Goal: Task Accomplishment & Management: Complete application form

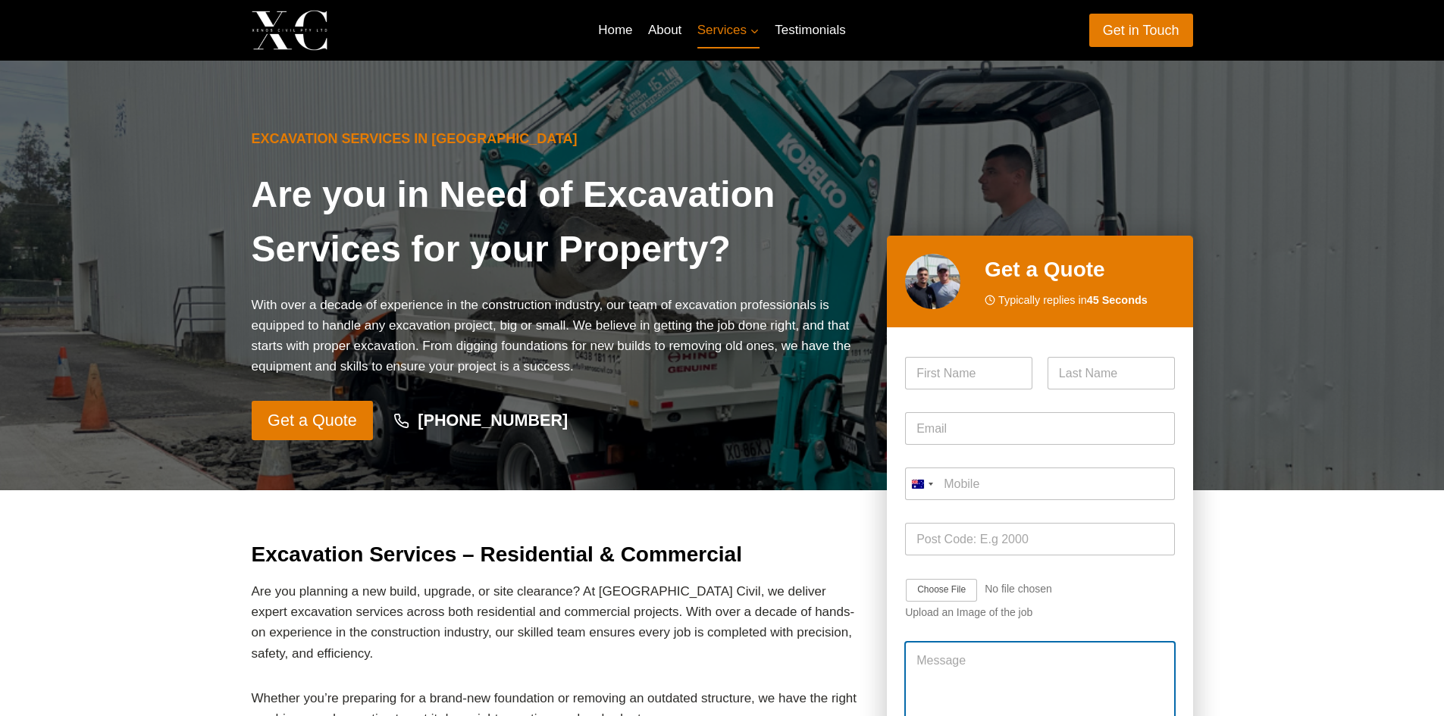
click at [1033, 676] on textarea "Message" at bounding box center [1039, 687] width 269 height 91
paste textarea "We are currently looking to get the pricing for 1-3 tonne excavator (float wet …"
click at [977, 659] on textarea "Hi We are currently looking to get the pricing for 1-3 tonne excavator (float w…" at bounding box center [1039, 687] width 269 height 91
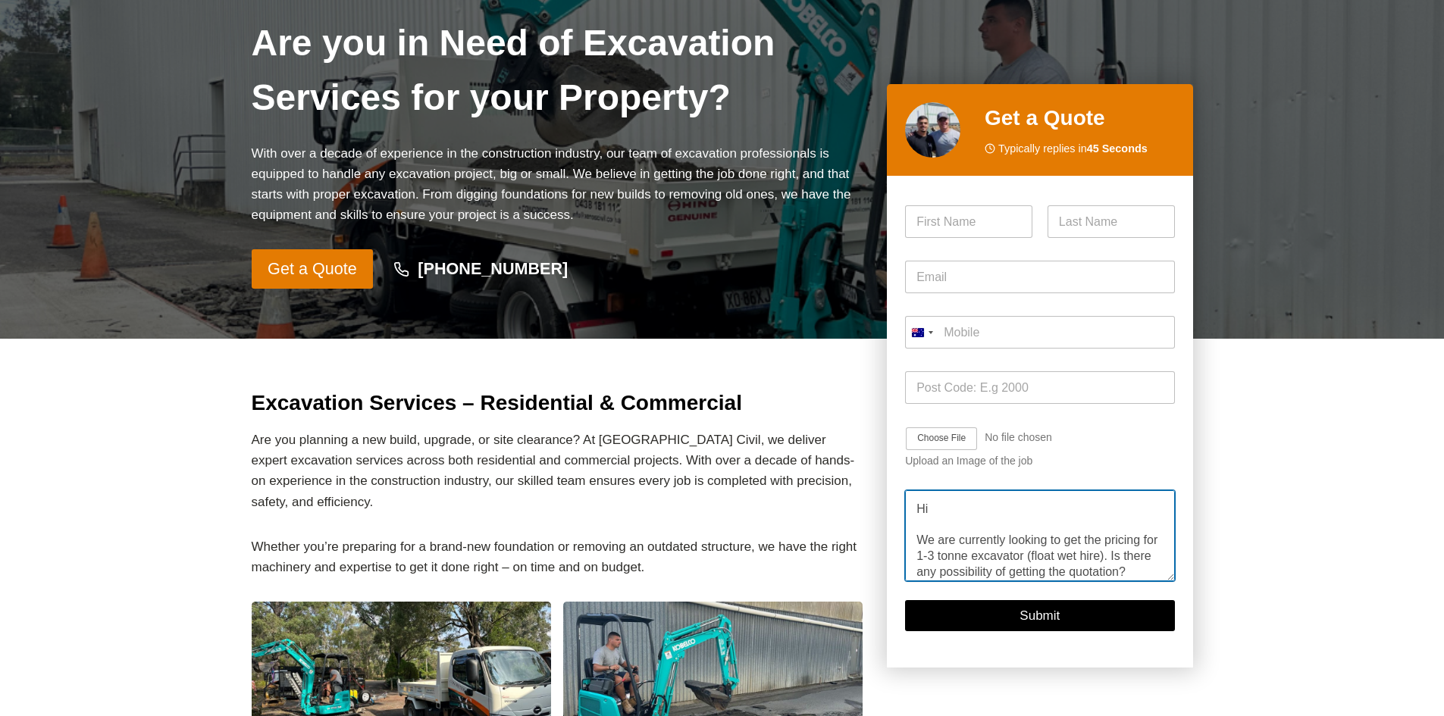
type textarea "Hi We are currently looking to get the pricing for 1-3 tonne excavator (float w…"
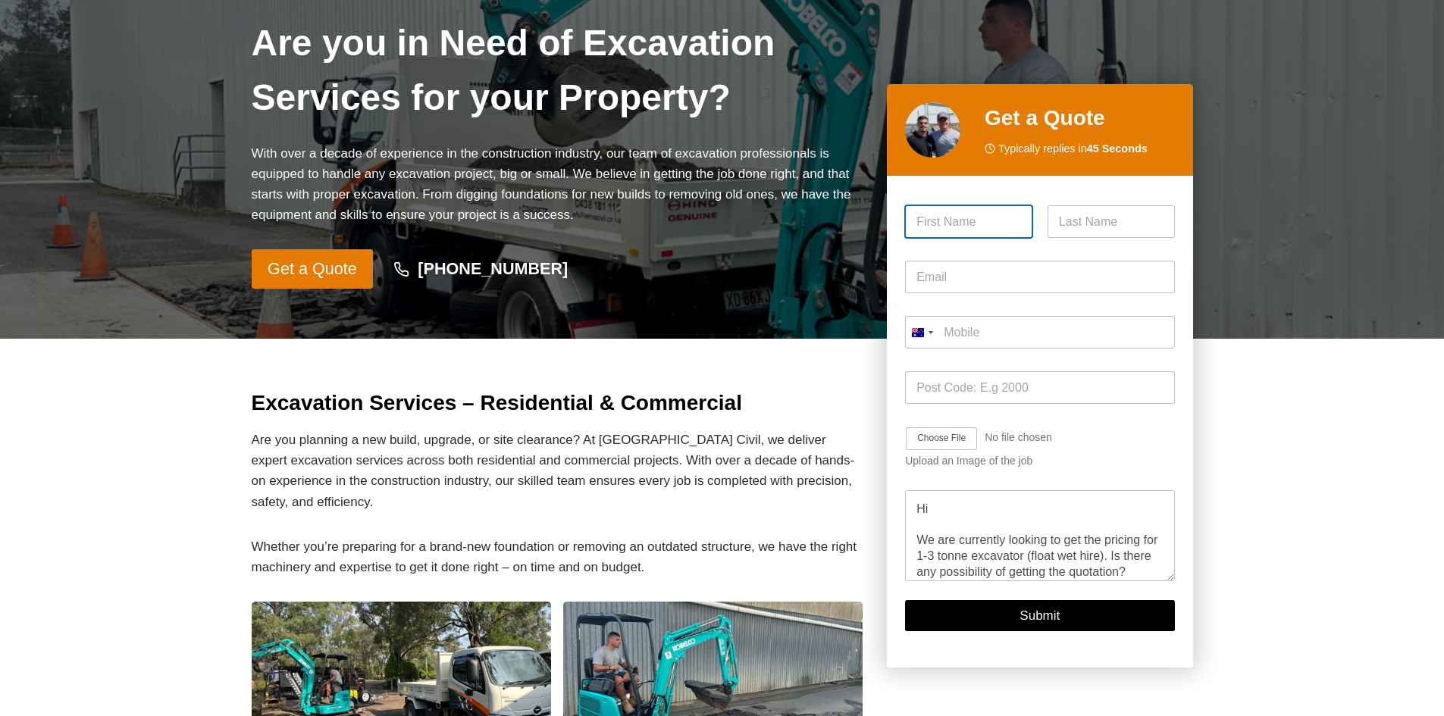
click at [936, 215] on input "First" at bounding box center [968, 221] width 127 height 33
type input "[PERSON_NAME]"
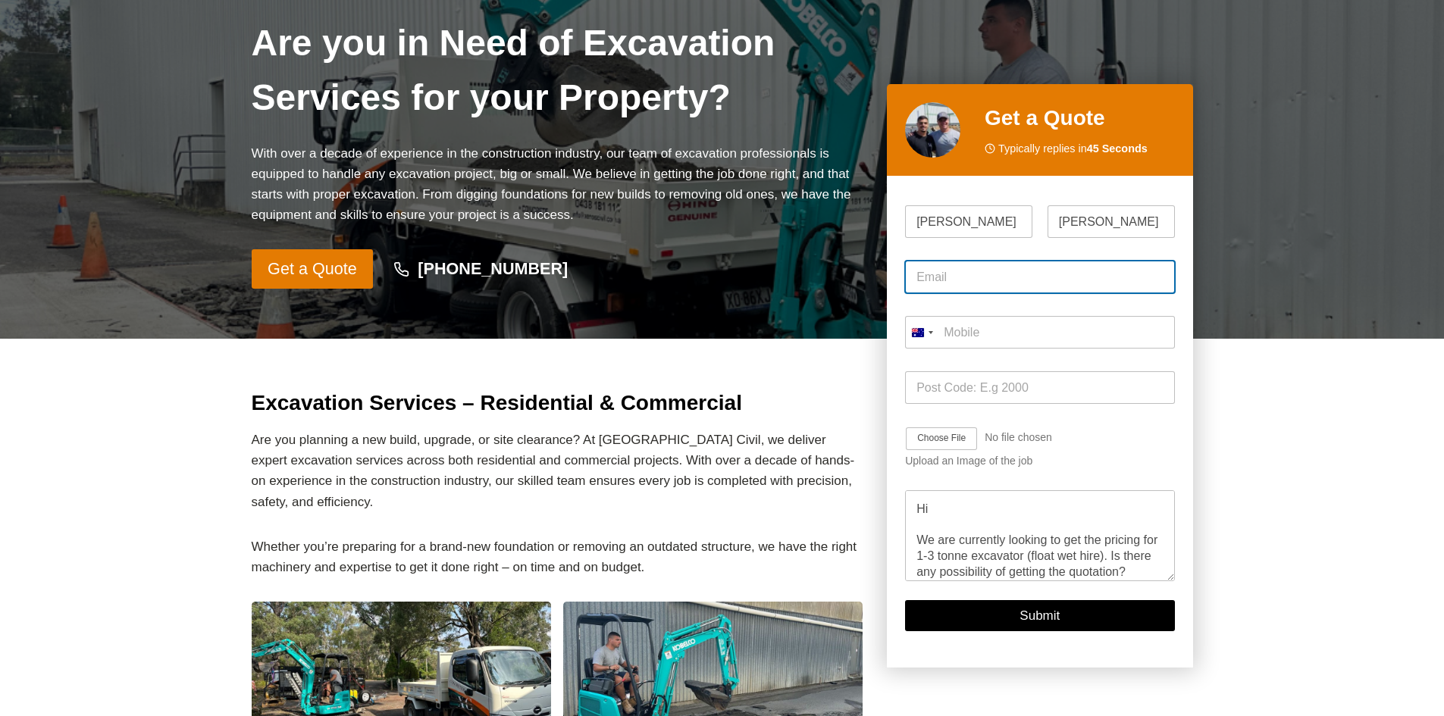
type input "[EMAIL_ADDRESS][DOMAIN_NAME]"
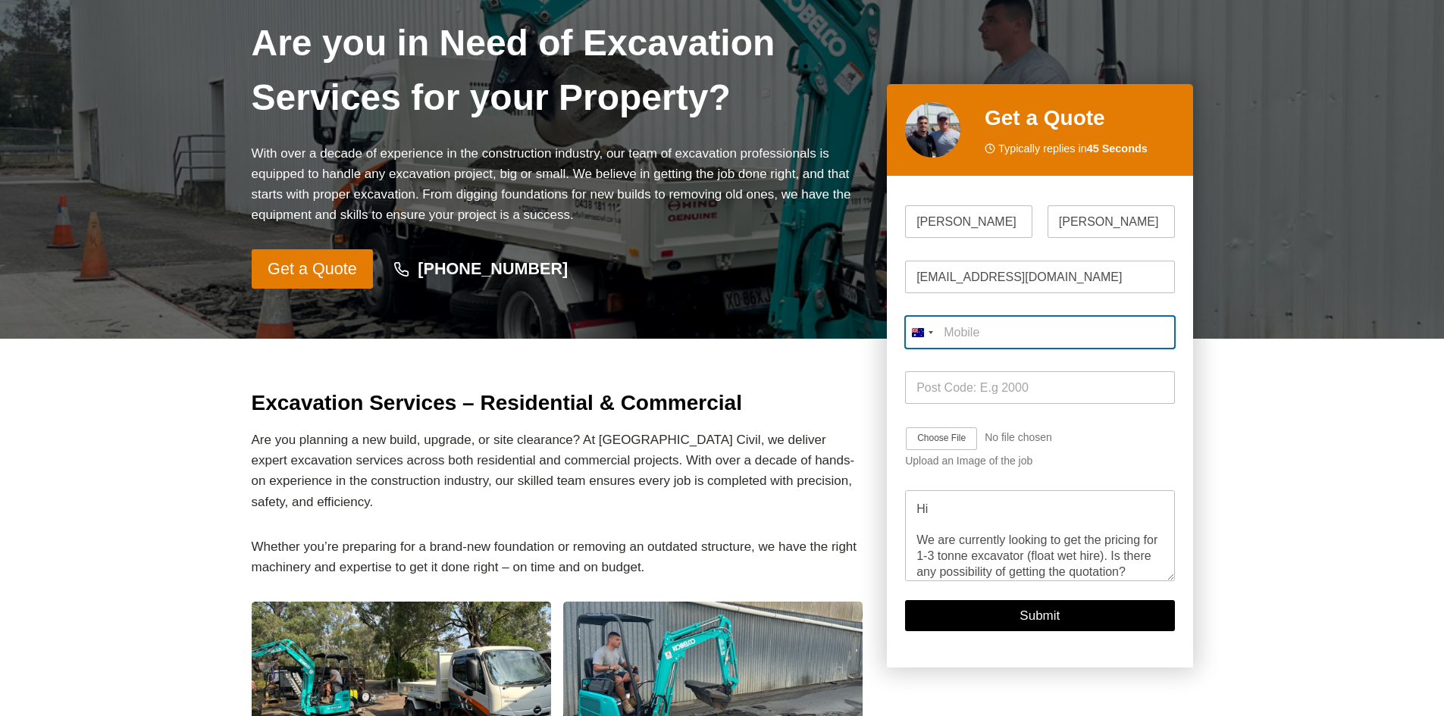
type input "0447 333 412"
type input "2766"
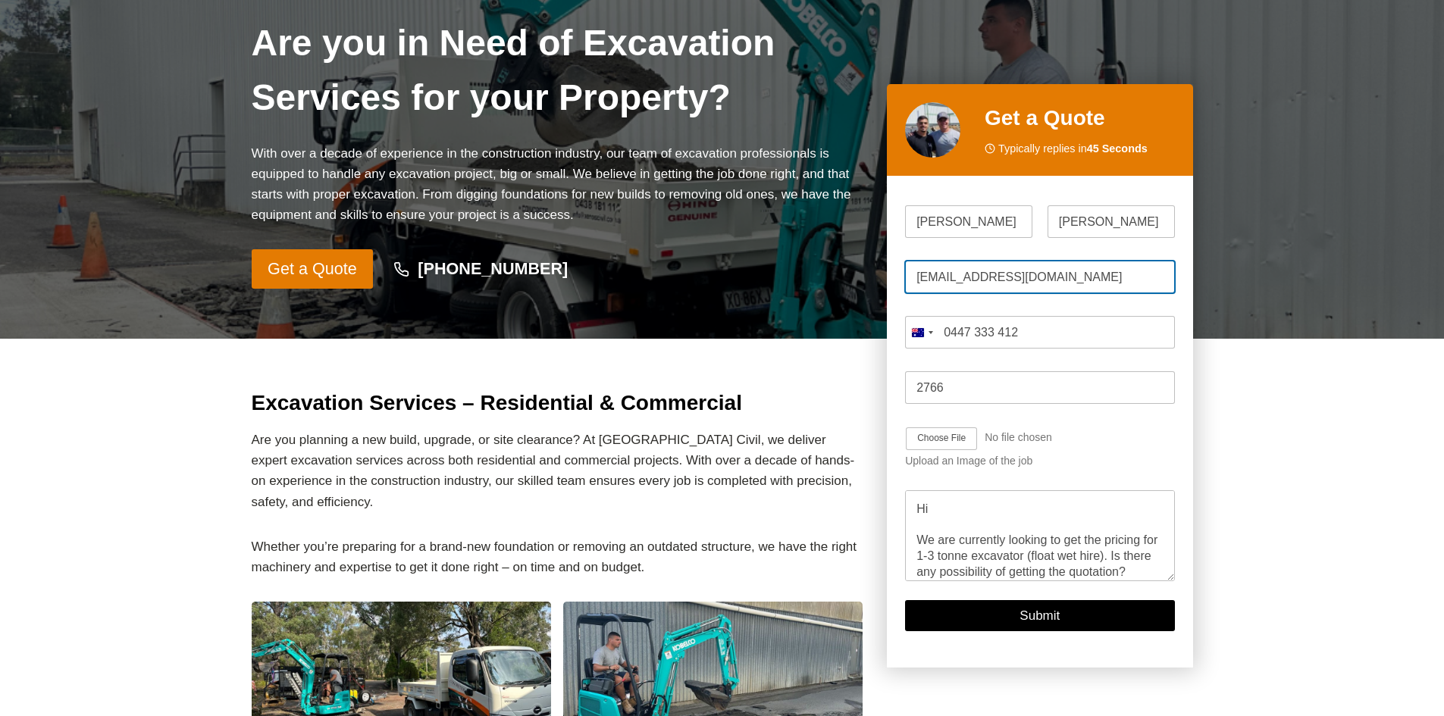
drag, startPoint x: 1060, startPoint y: 268, endPoint x: 912, endPoint y: 276, distance: 148.0
click at [912, 276] on input "[EMAIL_ADDRESS][DOMAIN_NAME]" at bounding box center [1039, 277] width 269 height 33
type input "[PERSON_NAME][EMAIL_ADDRESS][PERSON_NAME][PERSON_NAME][DOMAIN_NAME]"
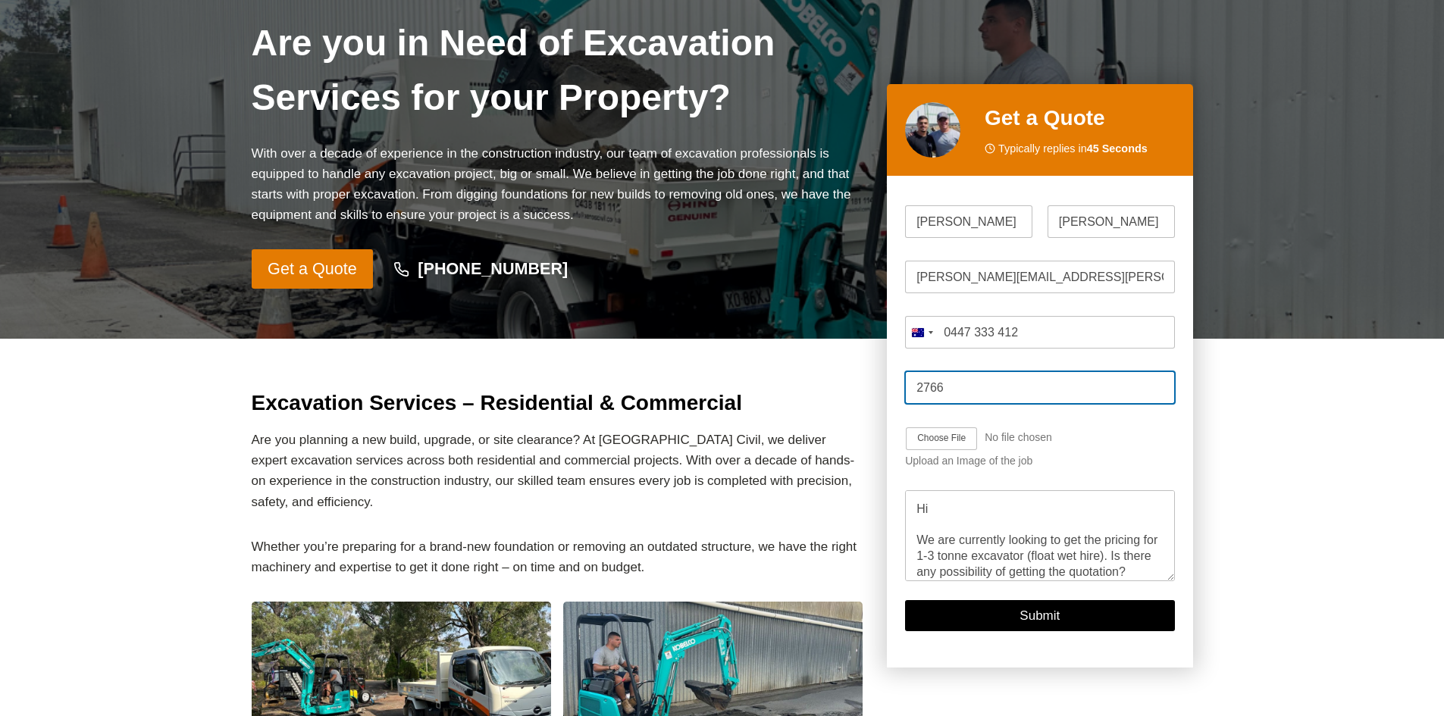
drag, startPoint x: 951, startPoint y: 391, endPoint x: 900, endPoint y: 386, distance: 51.1
click at [900, 386] on div "Please enable JavaScript in your browser to complete this form. Name * [PERSON_…" at bounding box center [1040, 422] width 306 height 492
type input "2144"
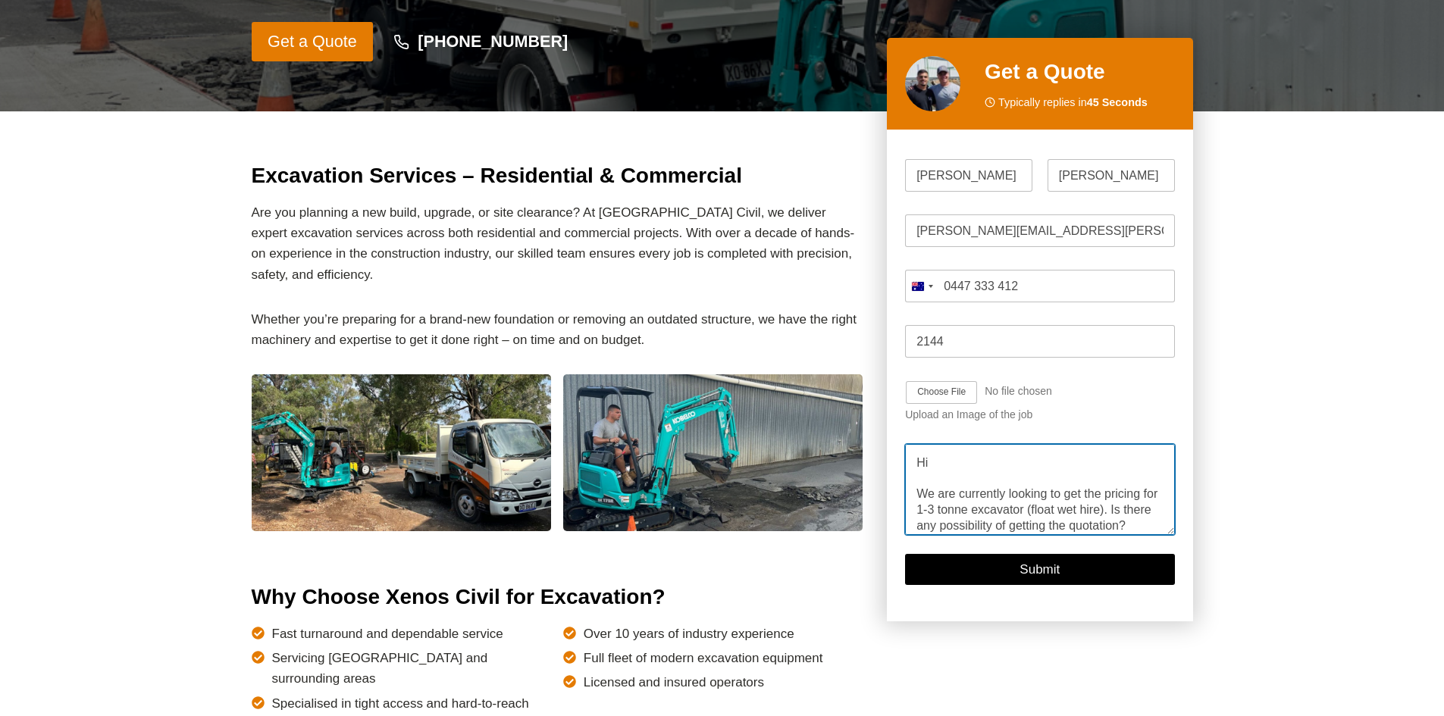
click at [1123, 513] on textarea "Hi We are currently looking to get the pricing for 1-3 tonne excavator (float w…" at bounding box center [1039, 489] width 269 height 91
type textarea "Hi We are currently looking to get the pricing for 1-3 tonne excavator (float w…"
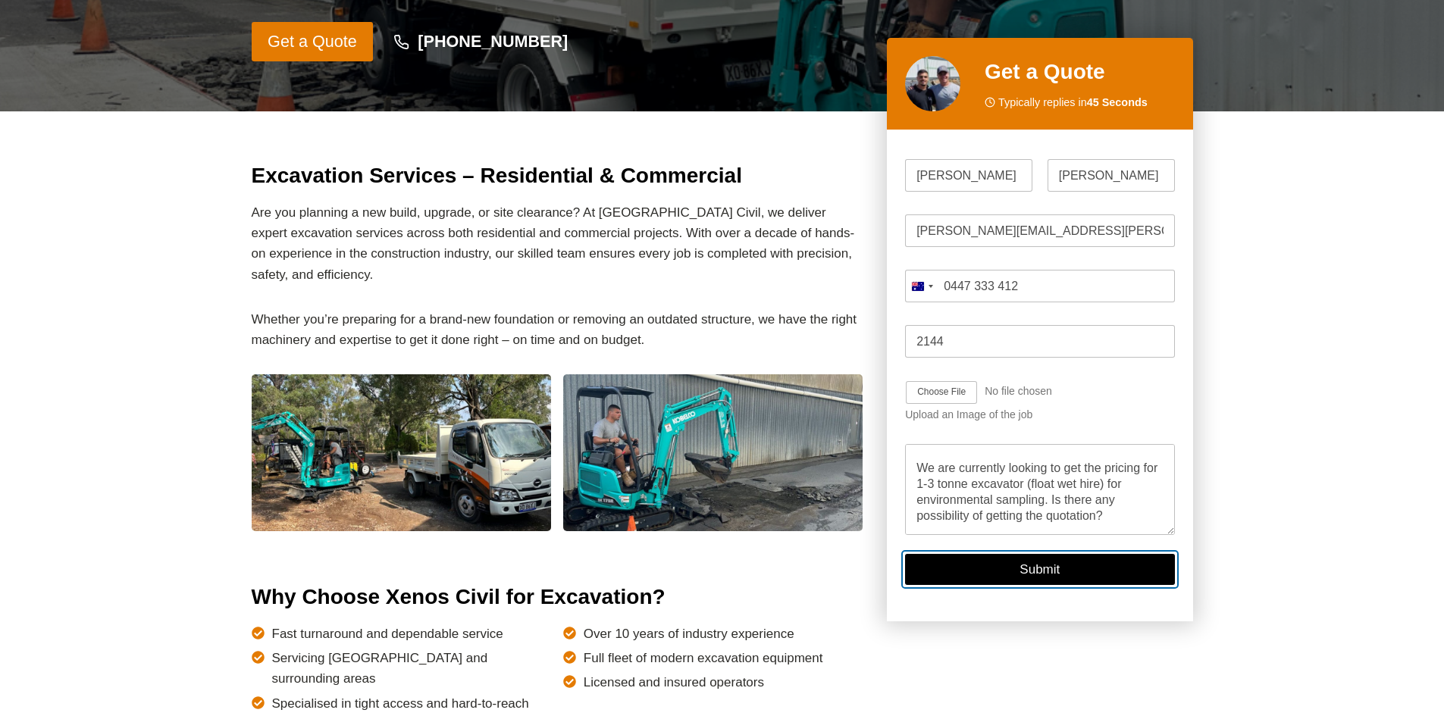
click at [1055, 572] on button "Submit" at bounding box center [1039, 569] width 269 height 31
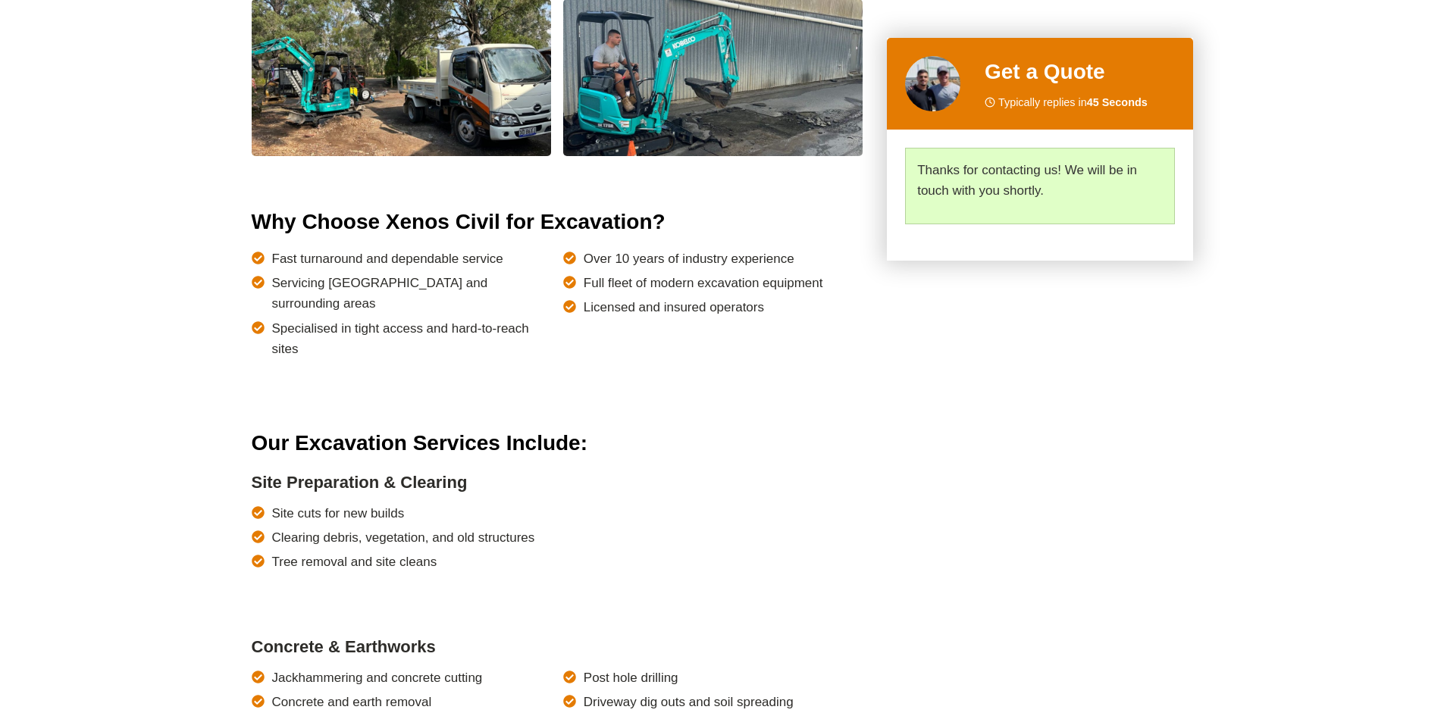
scroll to position [375, 0]
